Goal: Navigation & Orientation: Find specific page/section

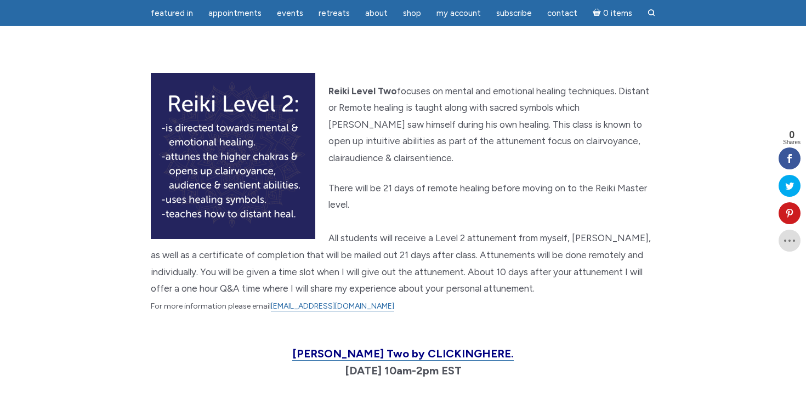
scroll to position [1134, 0]
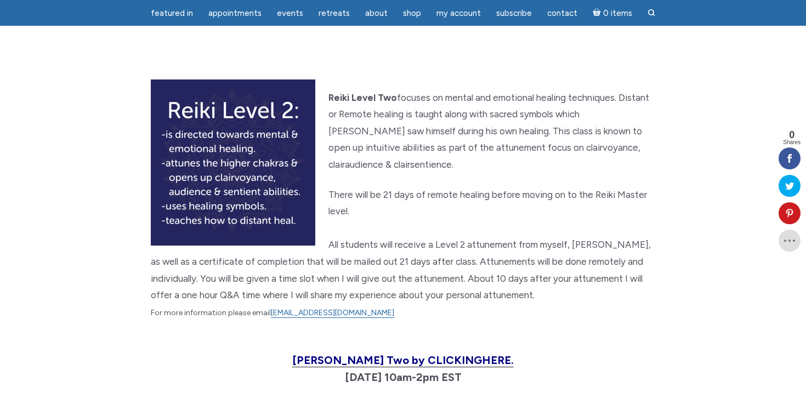
click at [406, 354] on span "Join Reiki Two by CLICKING HERE." at bounding box center [402, 360] width 221 height 13
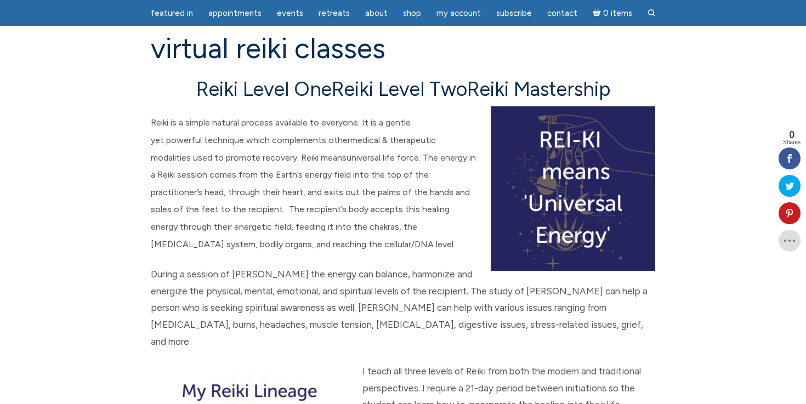
scroll to position [0, 0]
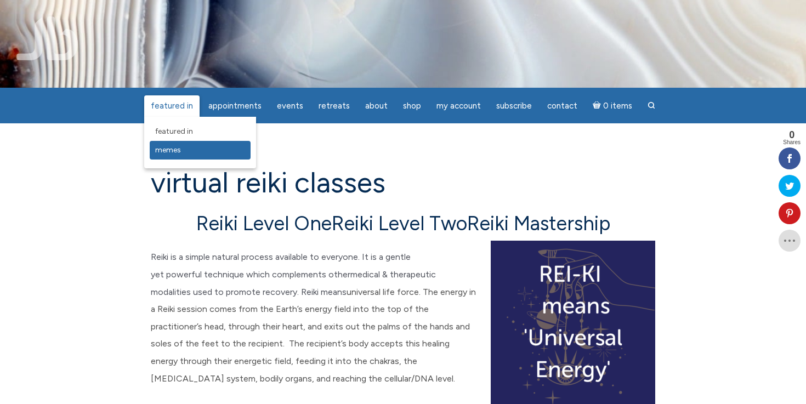
click at [179, 155] on link "Memes" at bounding box center [200, 150] width 101 height 19
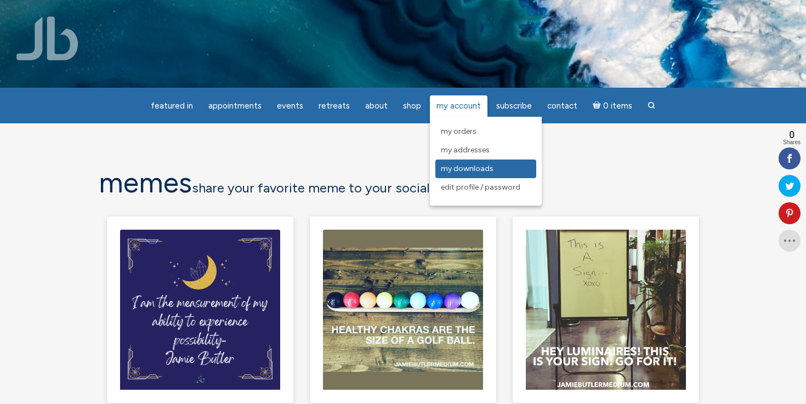
click at [442, 173] on link "My Downloads" at bounding box center [485, 169] width 101 height 19
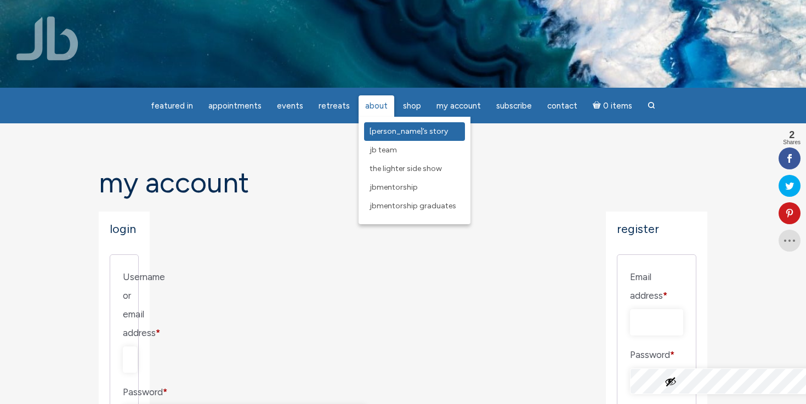
click at [373, 136] on link "[PERSON_NAME]’s Story" at bounding box center [414, 131] width 101 height 19
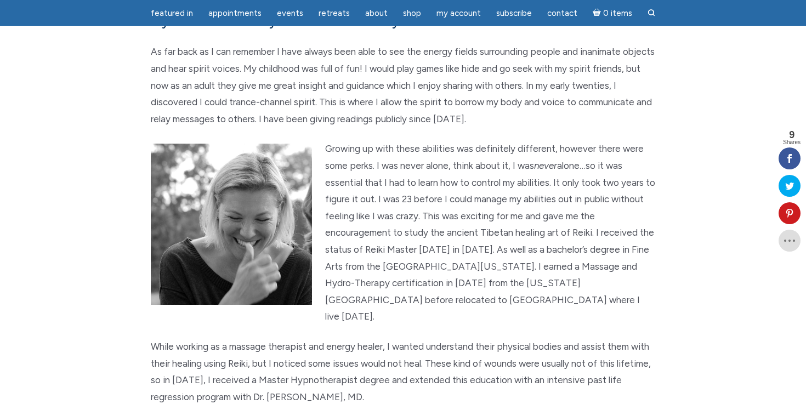
scroll to position [438, 0]
